Goal: Task Accomplishment & Management: Complete application form

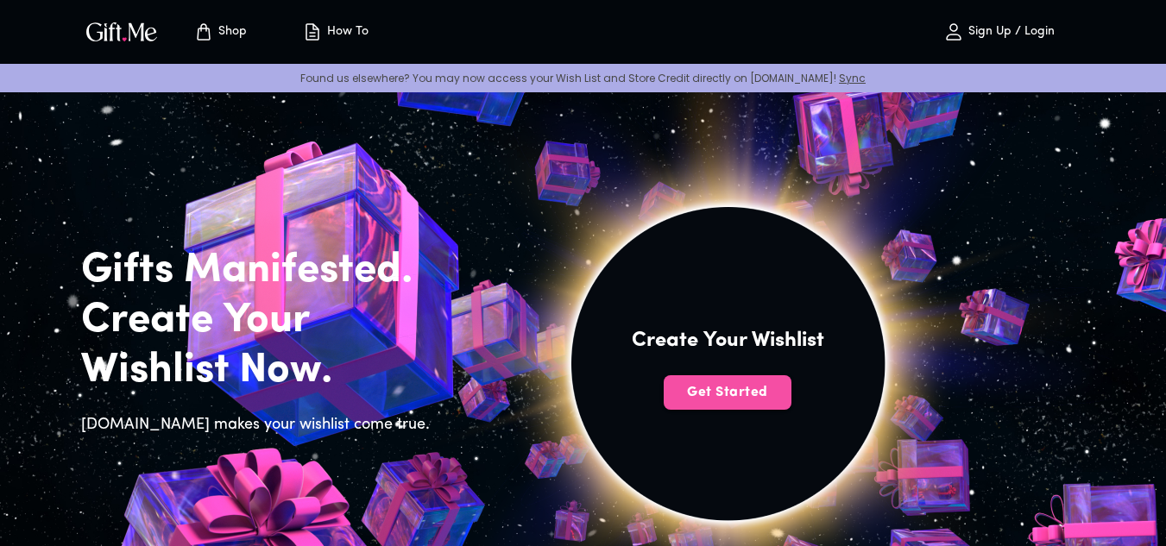
click at [702, 406] on button "Get Started" at bounding box center [728, 393] width 128 height 35
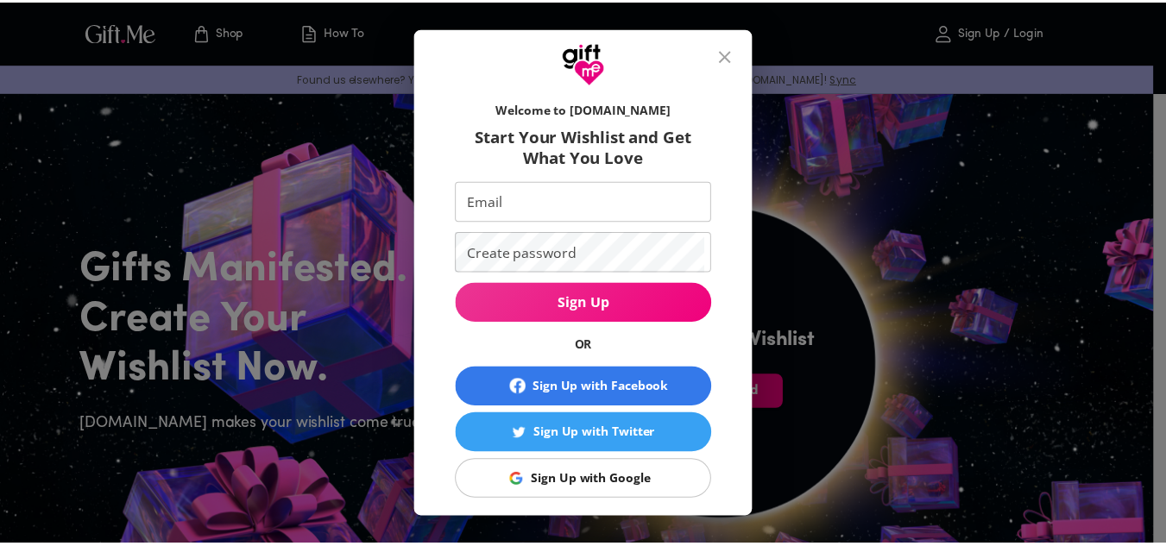
scroll to position [99, 0]
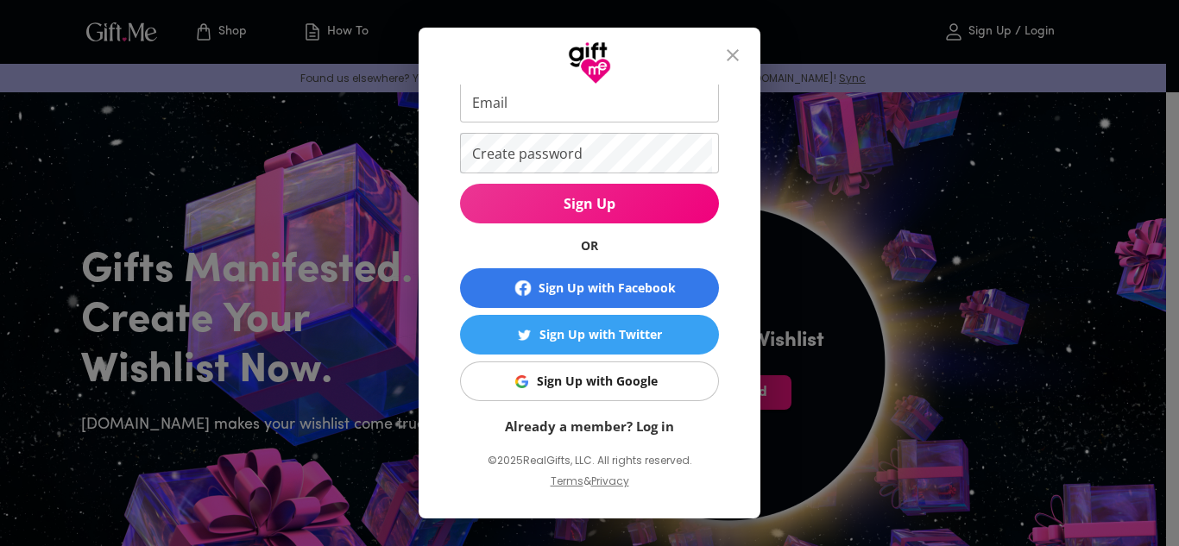
click at [849, 231] on div "Welcome to [DOMAIN_NAME] Start Your Wishlist and Get What You Love Email Email …" at bounding box center [589, 273] width 1179 height 546
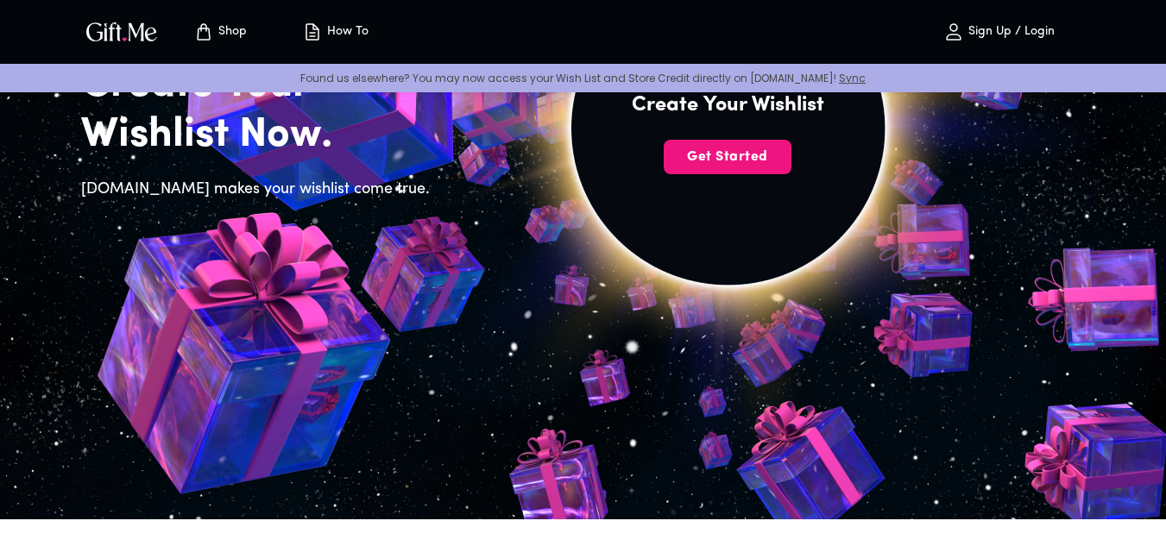
scroll to position [0, 0]
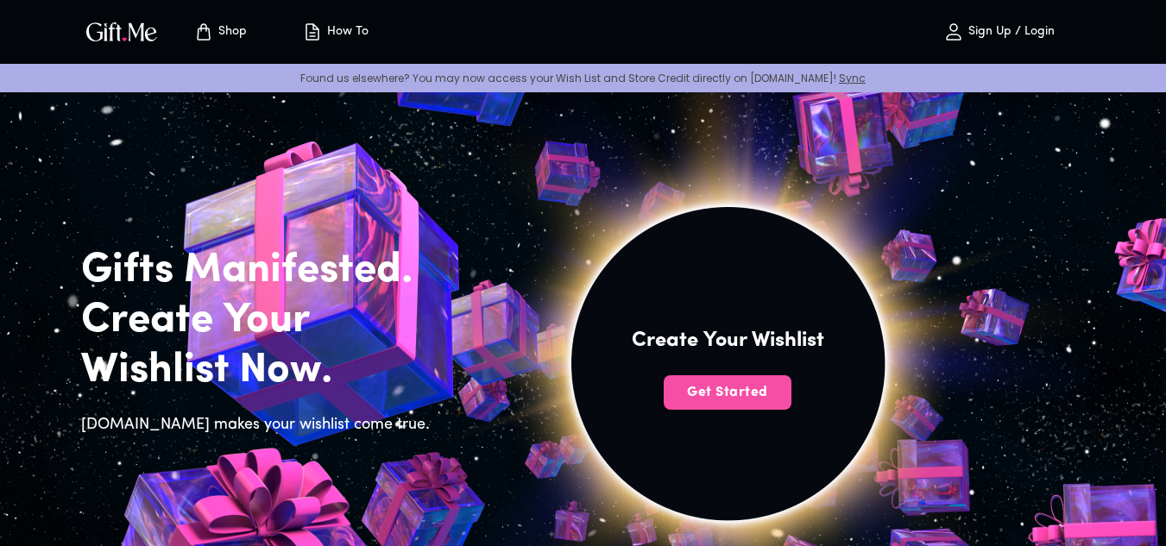
click at [694, 380] on button "Get Started" at bounding box center [728, 393] width 128 height 35
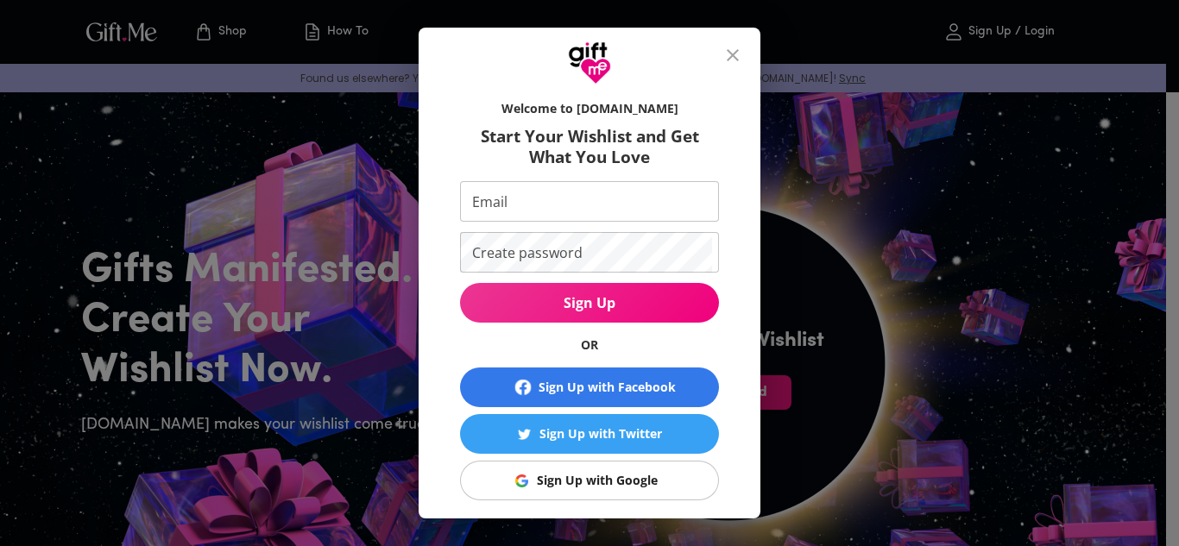
click at [556, 481] on div "Sign Up with Google" at bounding box center [597, 480] width 121 height 19
click at [957, 270] on div "Welcome to [DOMAIN_NAME] Start Your Wishlist and Get What You Love Email Email …" at bounding box center [589, 273] width 1179 height 546
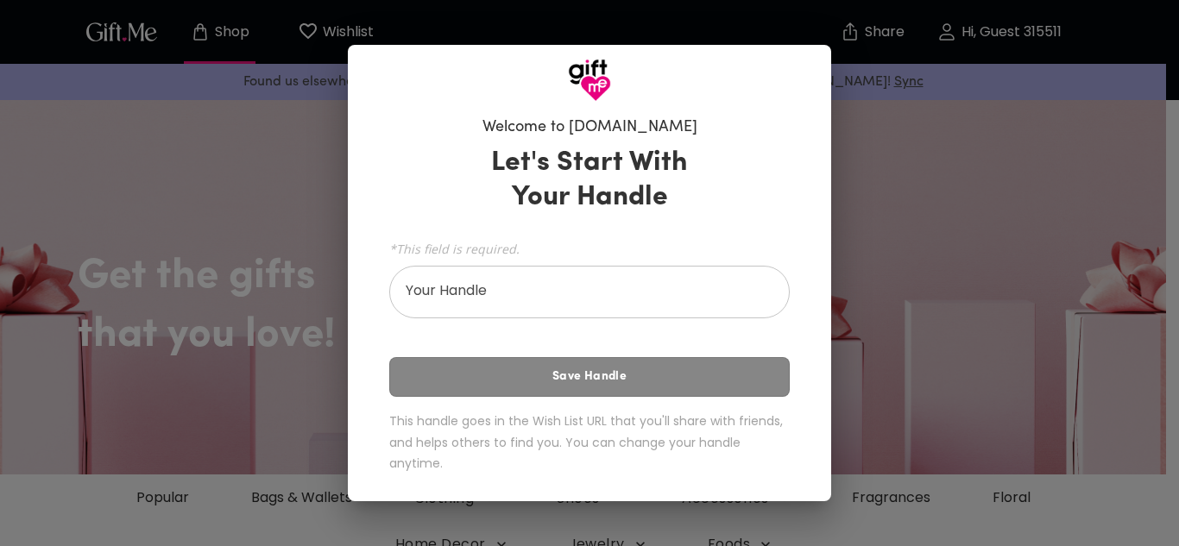
click at [262, 387] on div "Welcome to Gift.me Let's Start With Your Handle *This field is required. Your H…" at bounding box center [589, 273] width 1179 height 546
